Goal: Task Accomplishment & Management: Manage account settings

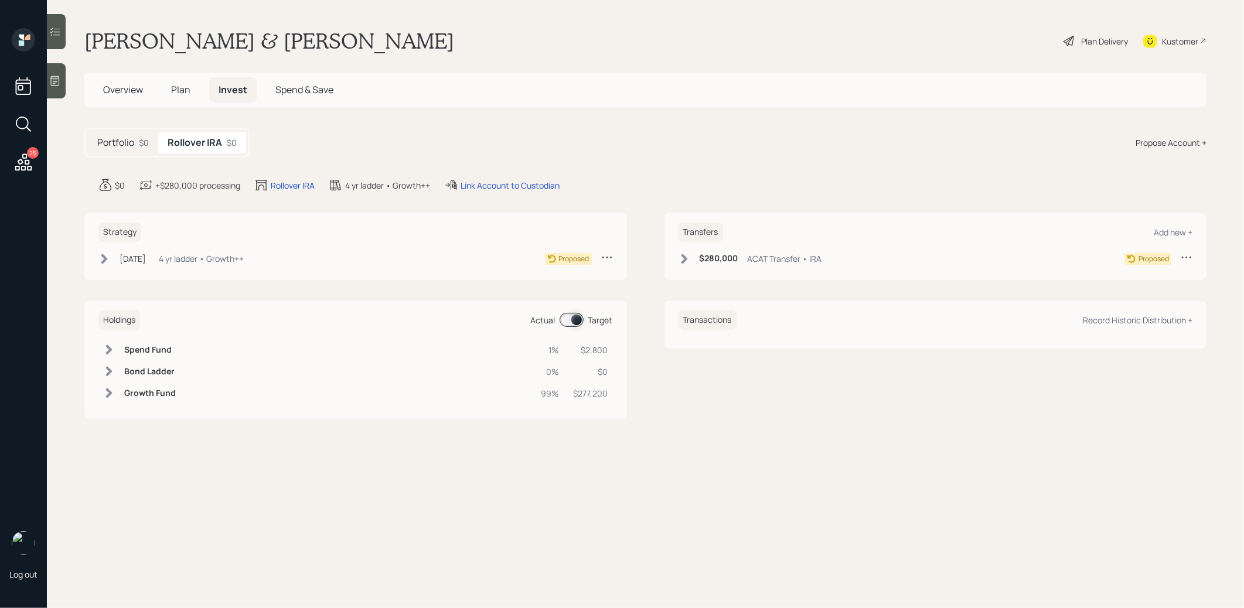
click at [183, 86] on span "Plan" at bounding box center [180, 89] width 19 height 13
